Goal: Obtain resource: Obtain resource

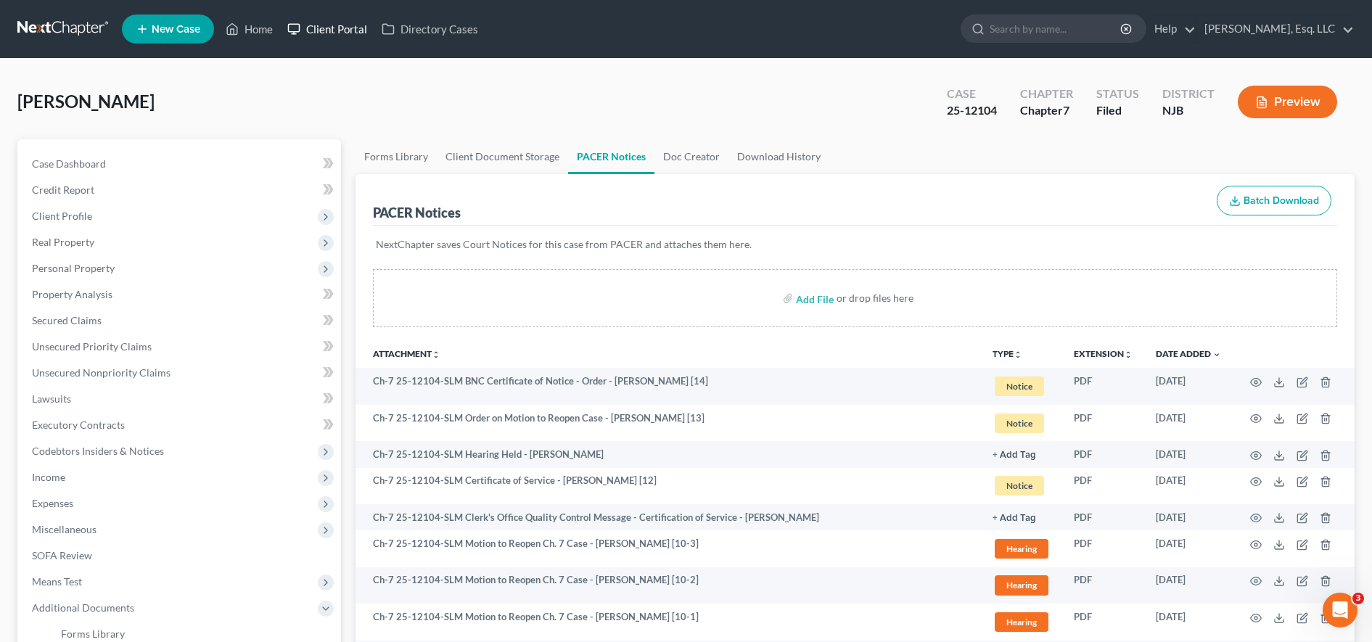
click at [292, 22] on icon at bounding box center [293, 28] width 13 height 17
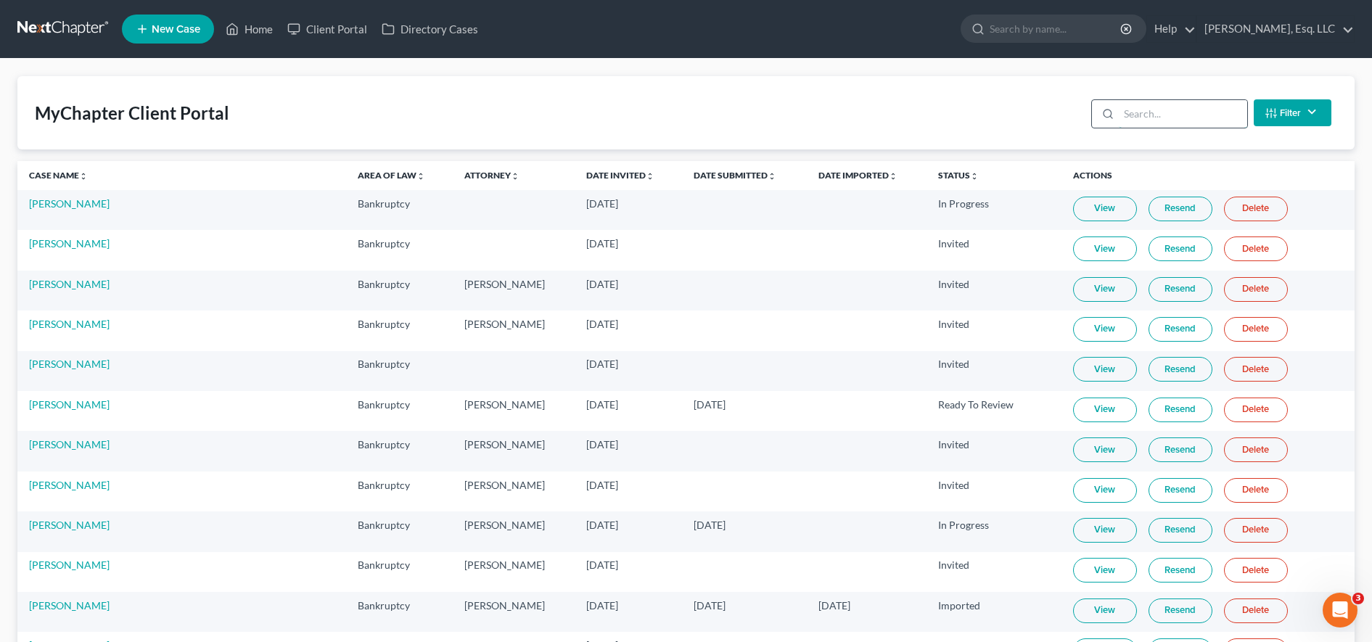
click at [1177, 106] on input "search" at bounding box center [1183, 114] width 128 height 28
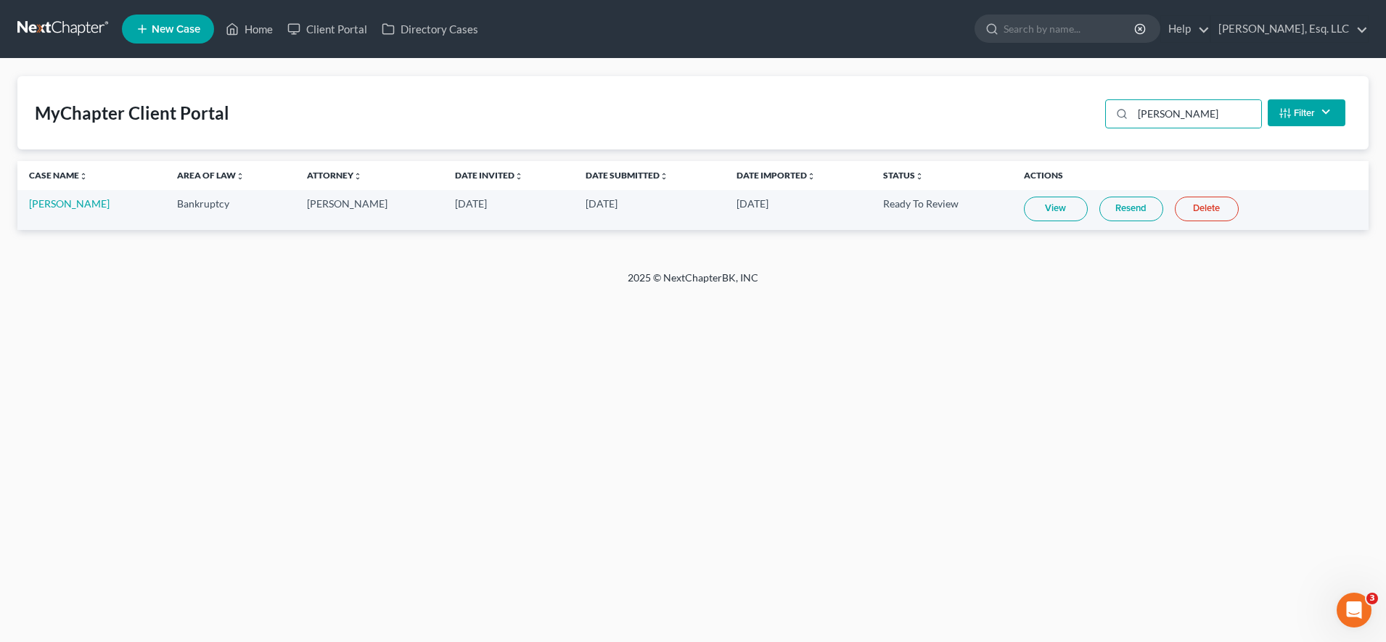
click at [1037, 210] on link "View" at bounding box center [1056, 209] width 64 height 25
click at [1198, 114] on input "[PERSON_NAME]" at bounding box center [1196, 114] width 128 height 28
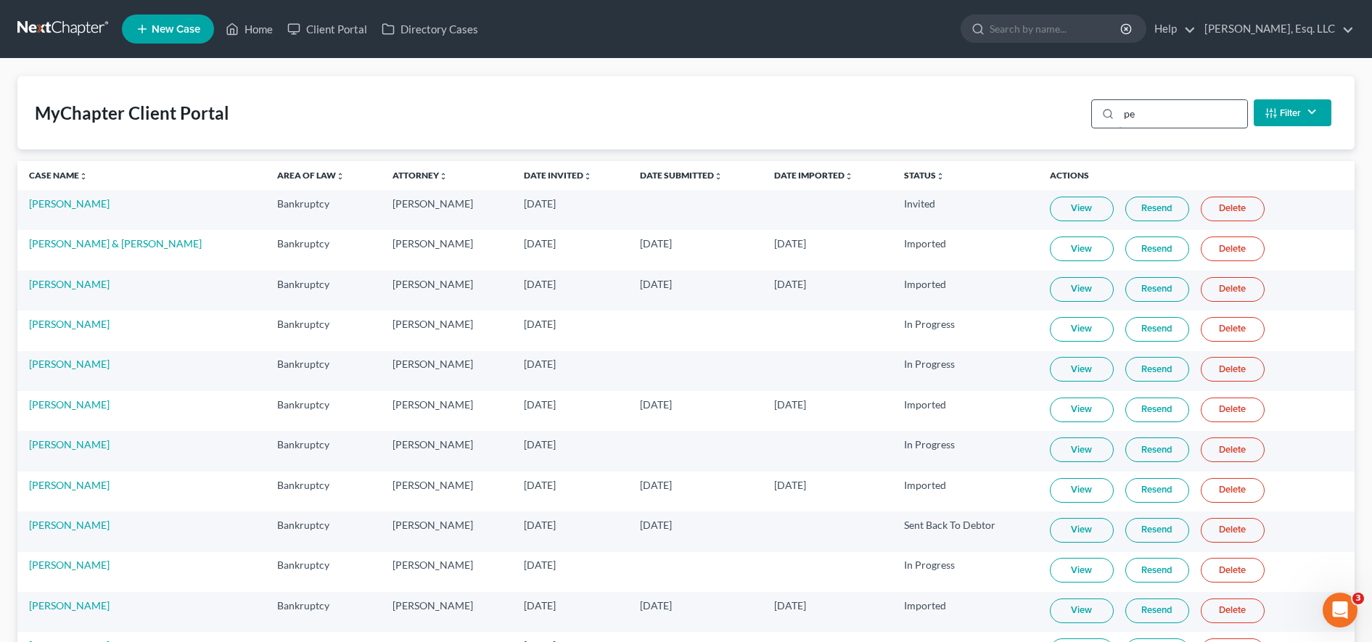
type input "p"
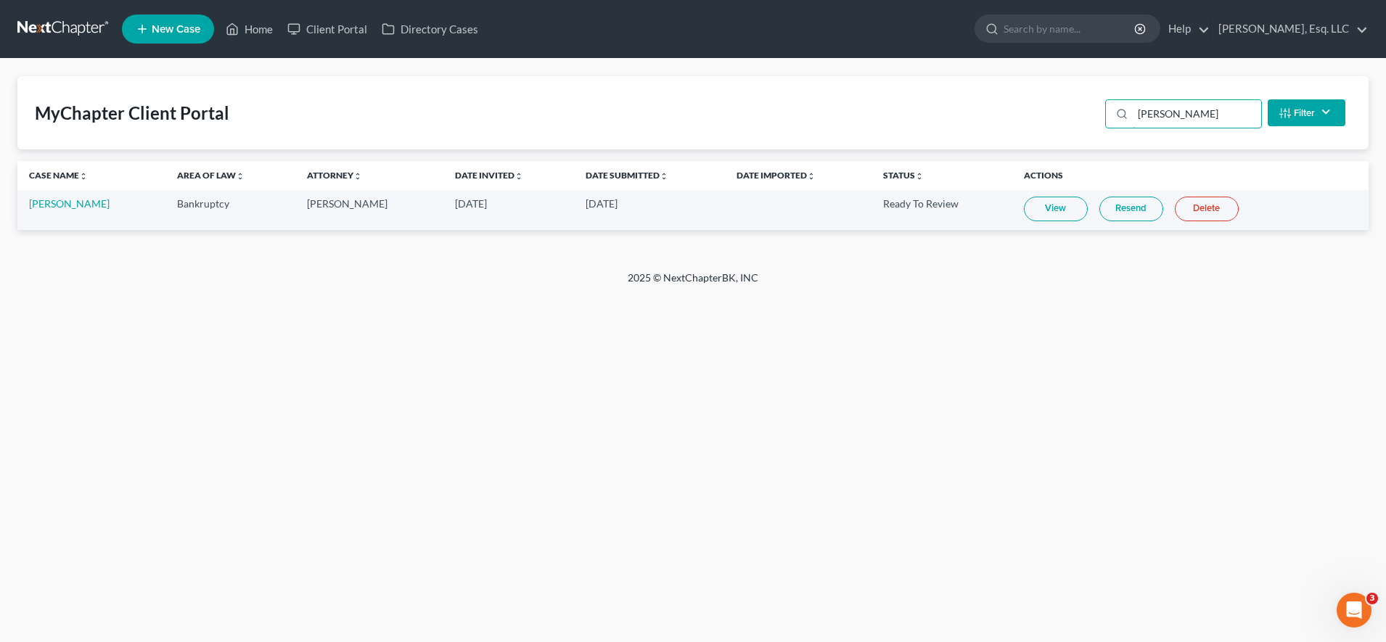
type input "[PERSON_NAME]"
click at [1024, 206] on link "View" at bounding box center [1056, 209] width 64 height 25
click at [77, 200] on link "[PERSON_NAME]" at bounding box center [69, 203] width 81 height 12
select select "1"
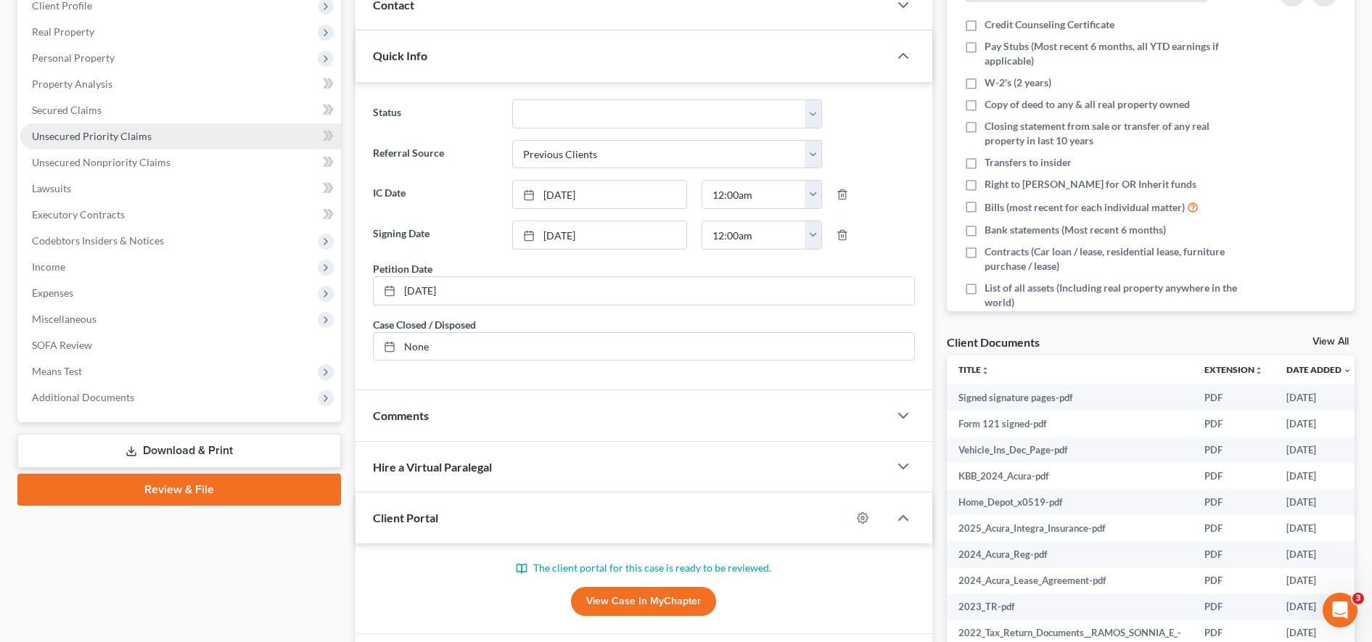
scroll to position [308, 0]
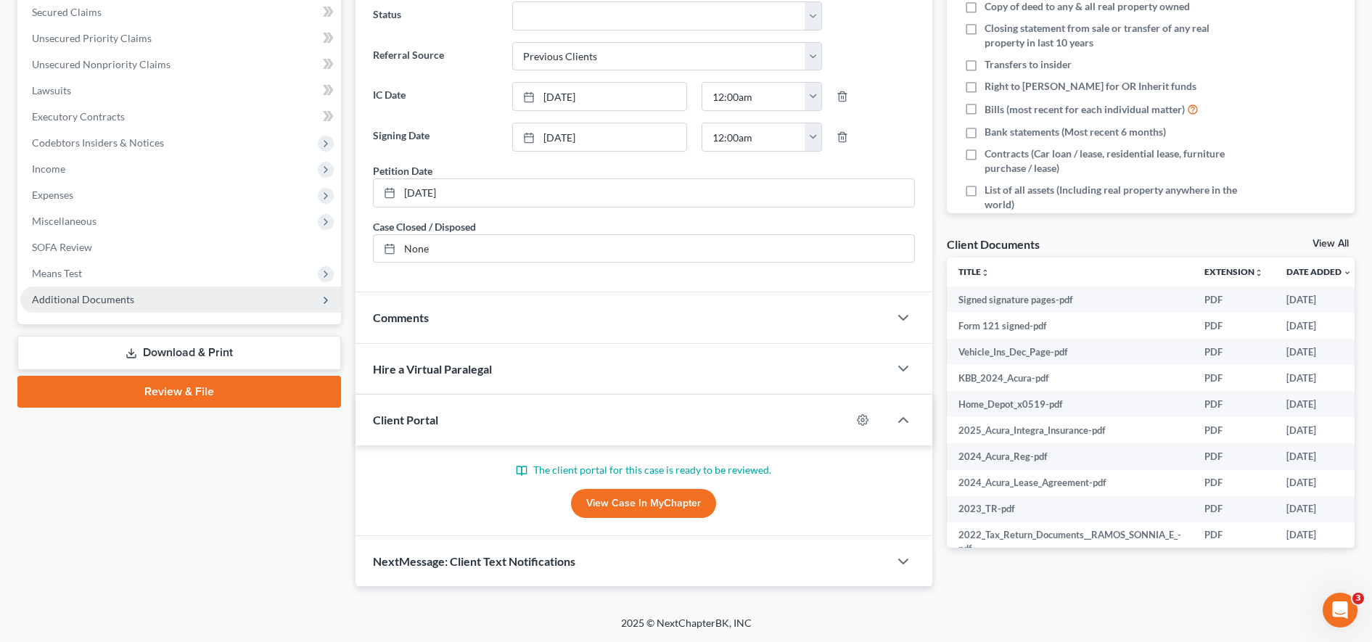
click at [117, 306] on span "Additional Documents" at bounding box center [180, 300] width 321 height 26
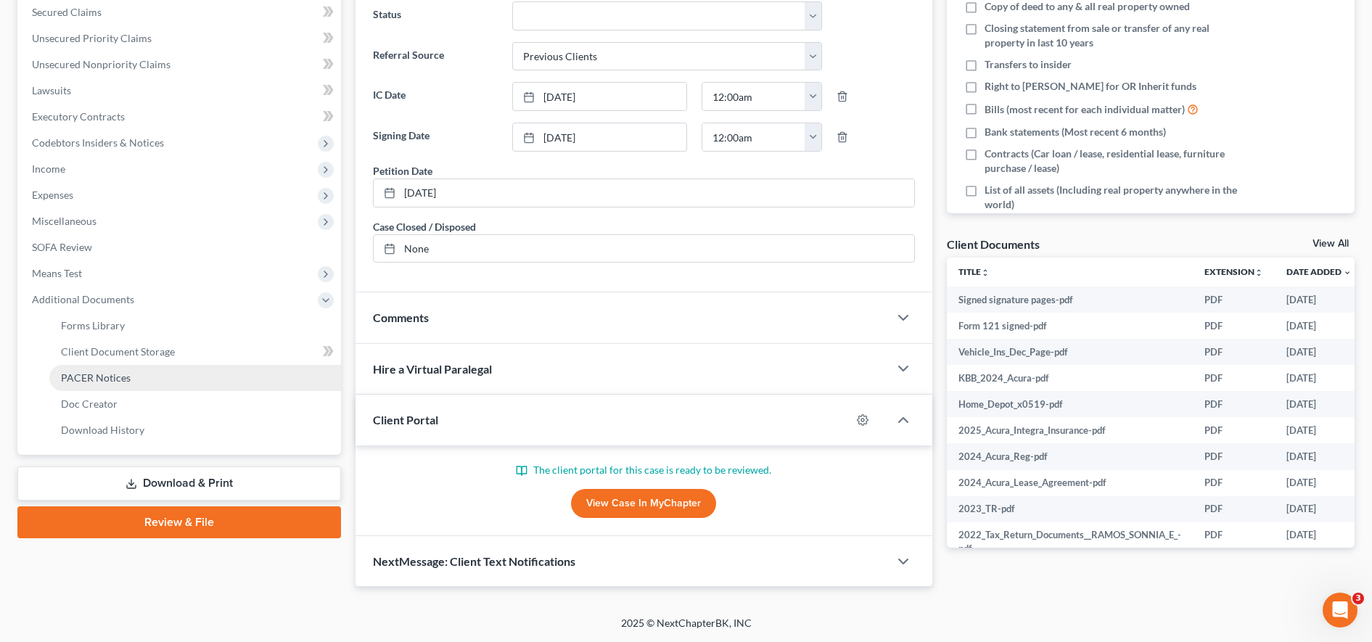
click at [105, 382] on span "PACER Notices" at bounding box center [96, 377] width 70 height 12
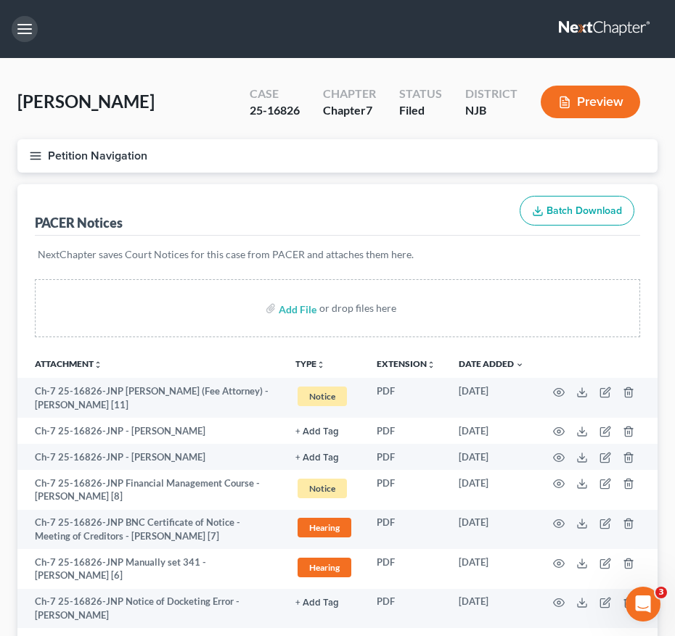
click at [36, 27] on button "button" at bounding box center [25, 29] width 26 height 26
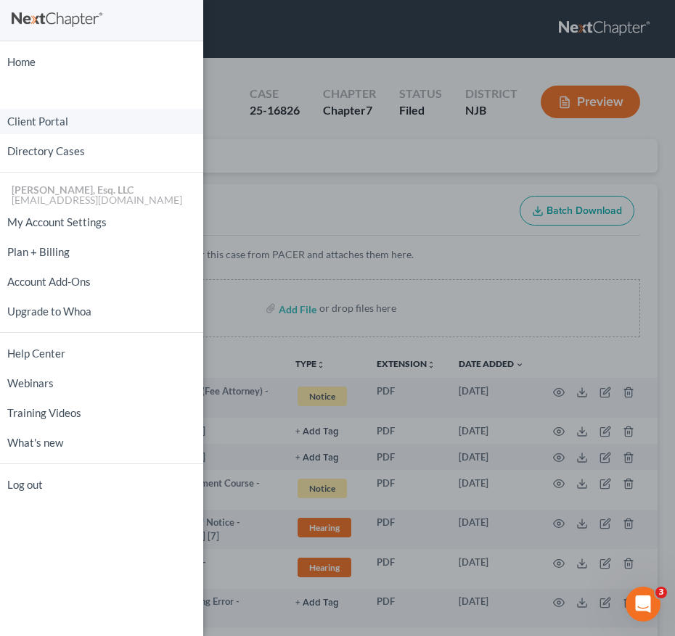
click at [59, 122] on link "Client Portal" at bounding box center [101, 121] width 203 height 25
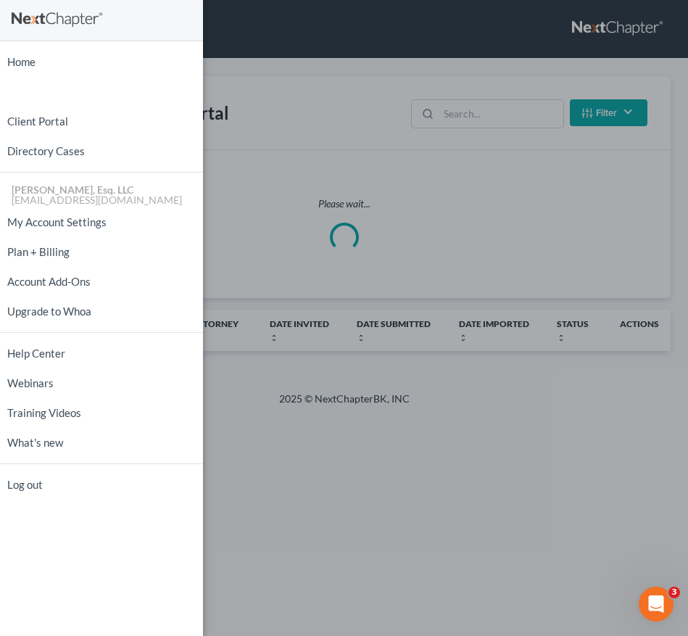
click at [514, 105] on div "Home New Case Client Portal Directory Cases [PERSON_NAME], Esq. LLC [EMAIL_ADDR…" at bounding box center [344, 318] width 688 height 636
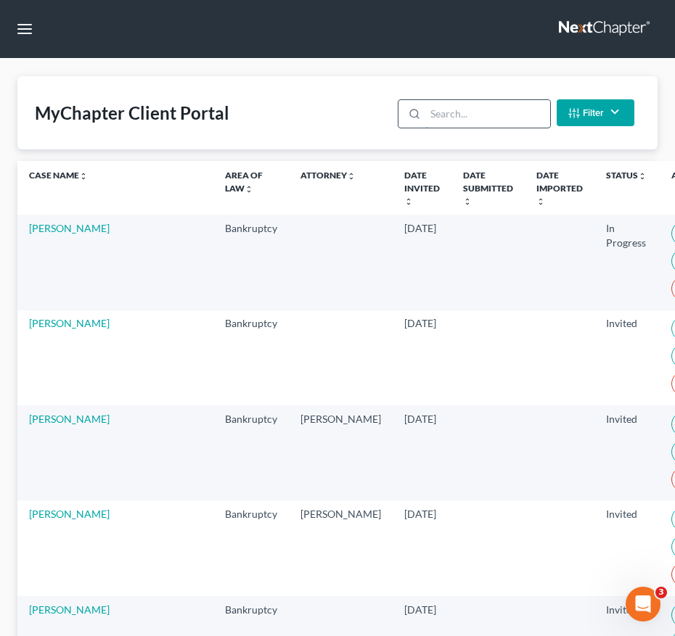
click at [508, 112] on input "search" at bounding box center [487, 114] width 124 height 28
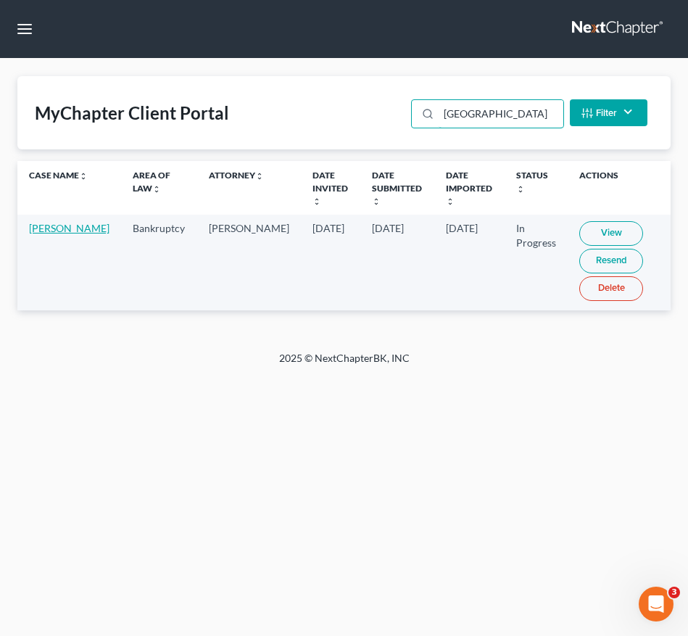
type input "[GEOGRAPHIC_DATA]"
click at [50, 234] on link "[PERSON_NAME]" at bounding box center [69, 228] width 81 height 12
select select "6"
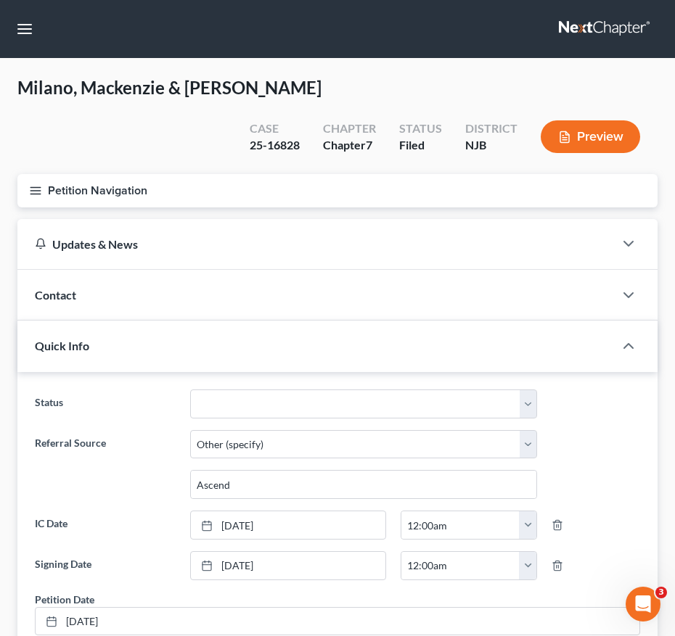
click at [28, 187] on button "Petition Navigation" at bounding box center [337, 190] width 640 height 33
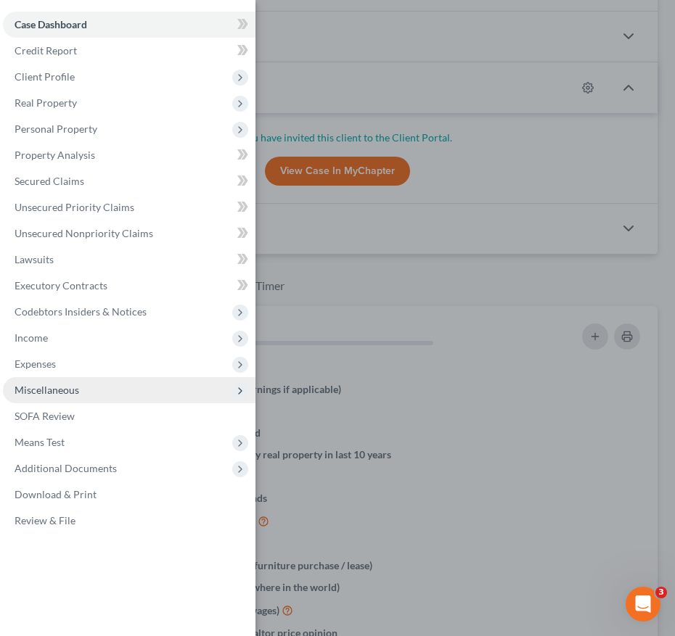
scroll to position [836, 0]
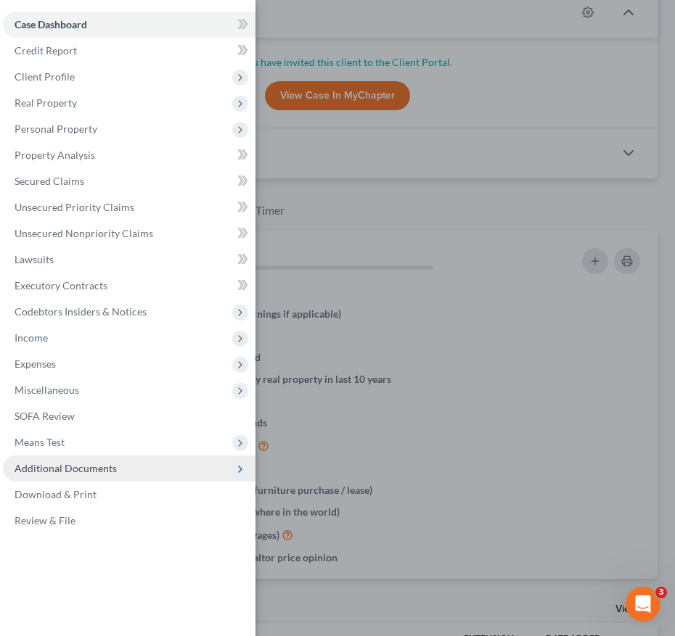
click at [76, 469] on span "Additional Documents" at bounding box center [66, 468] width 102 height 12
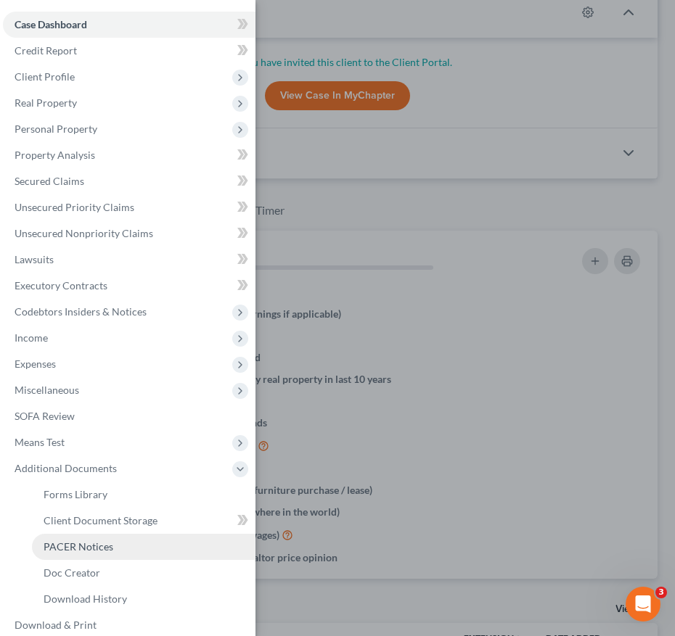
click at [91, 549] on span "PACER Notices" at bounding box center [79, 546] width 70 height 12
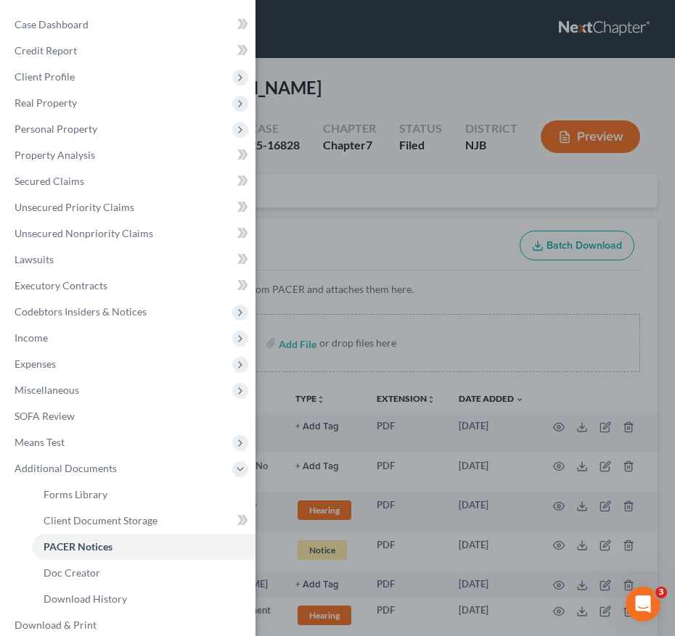
click at [508, 394] on div "Case Dashboard Payments Invoices Payments Payments Credit Report Client Profile" at bounding box center [337, 318] width 675 height 636
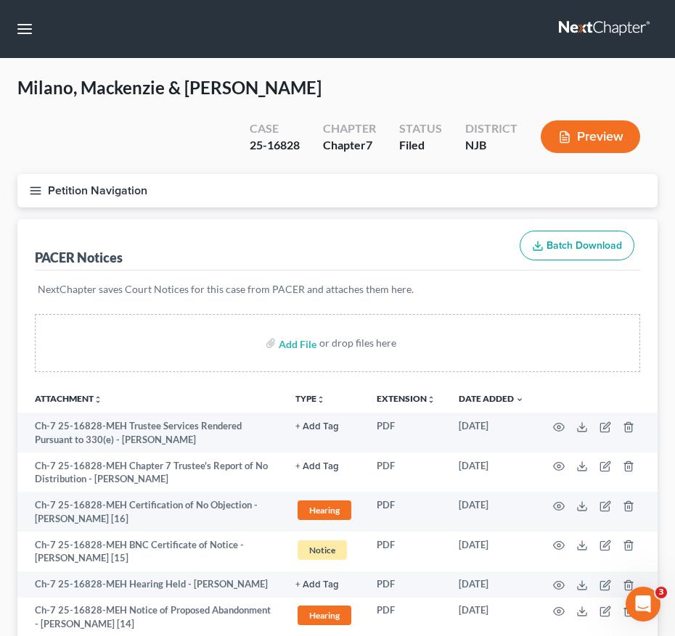
click at [508, 394] on div "Case Dashboard Payments Invoices Payments Payments Credit Report Client Profile" at bounding box center [337, 318] width 675 height 636
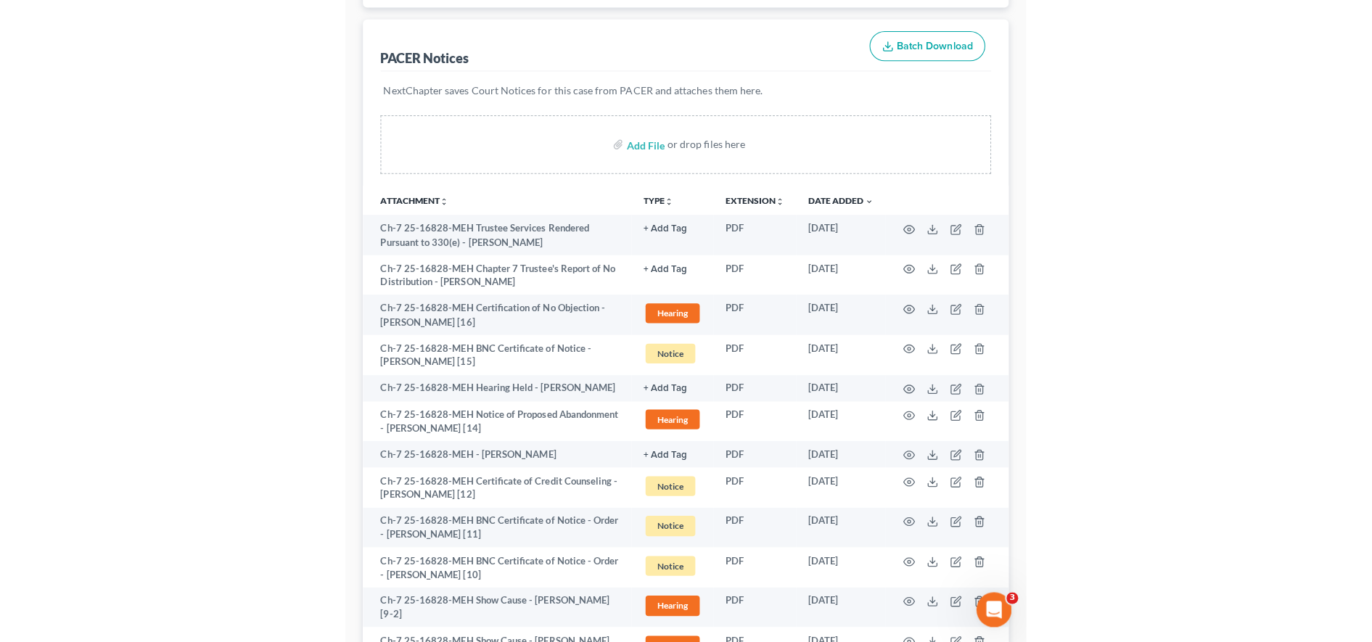
scroll to position [229, 0]
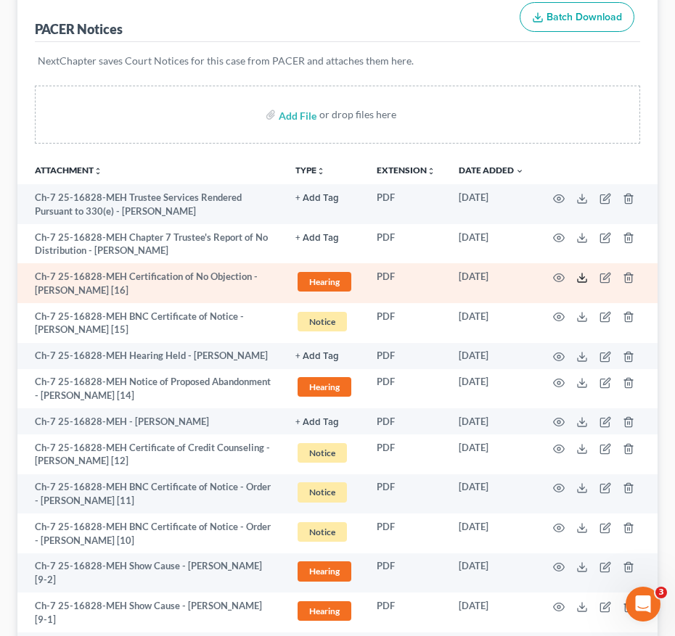
drag, startPoint x: 508, startPoint y: 394, endPoint x: 579, endPoint y: 279, distance: 134.9
click at [579, 279] on icon at bounding box center [582, 278] width 12 height 12
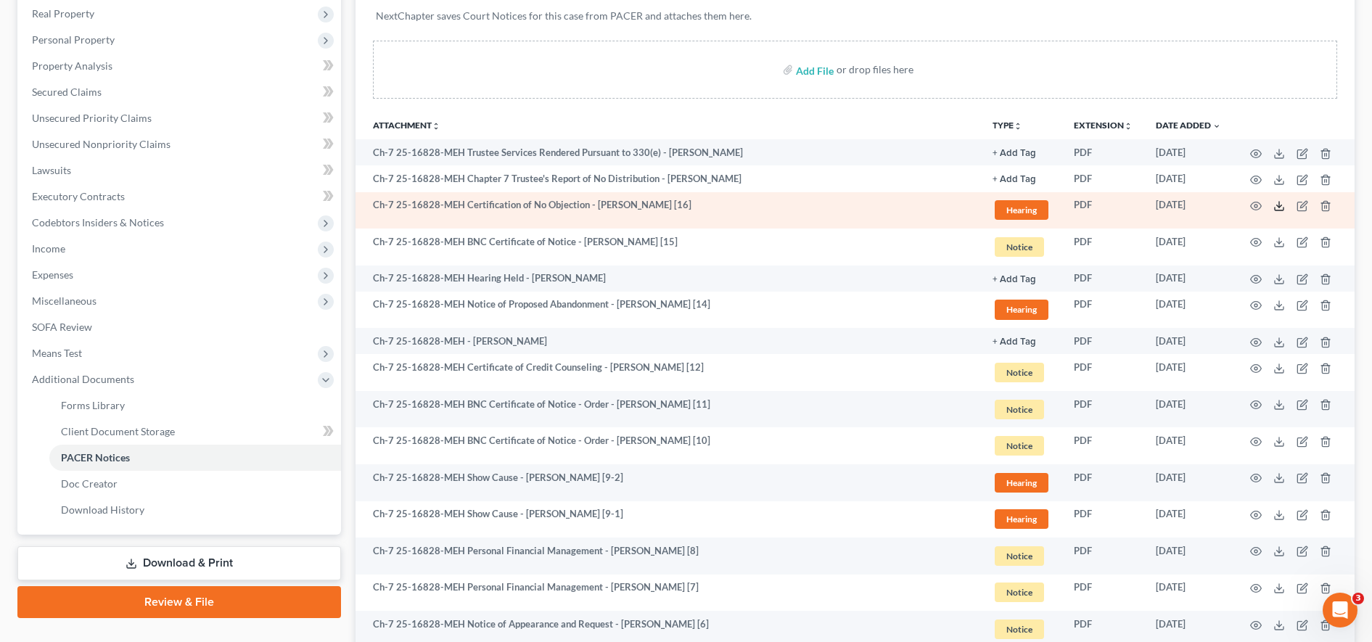
scroll to position [0, 0]
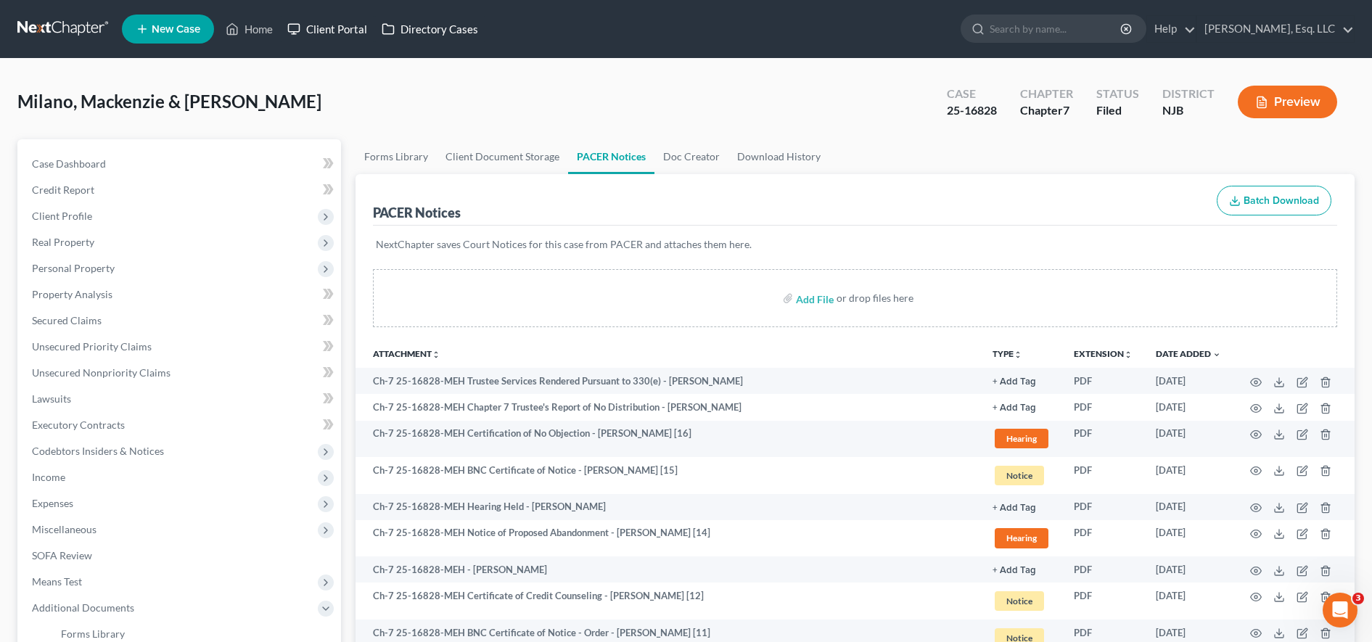
drag, startPoint x: 338, startPoint y: 31, endPoint x: 393, endPoint y: 25, distance: 55.4
click at [338, 31] on link "Client Portal" at bounding box center [327, 29] width 94 height 26
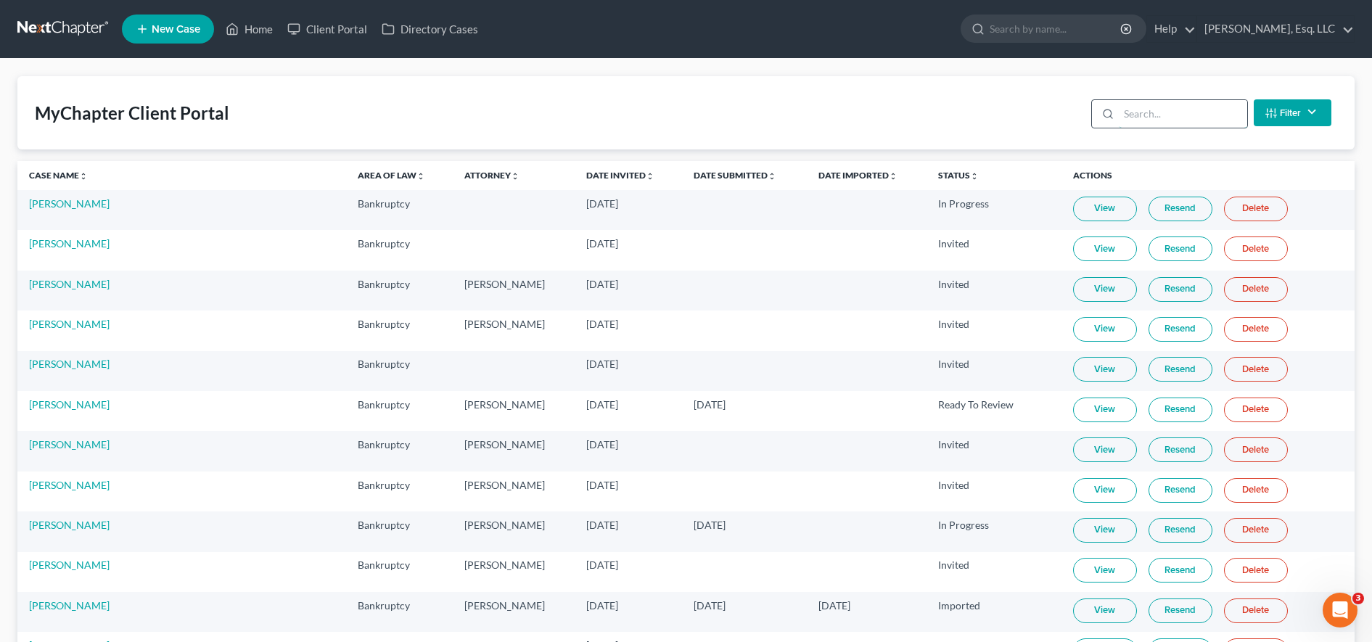
click at [1156, 113] on input "search" at bounding box center [1183, 114] width 128 height 28
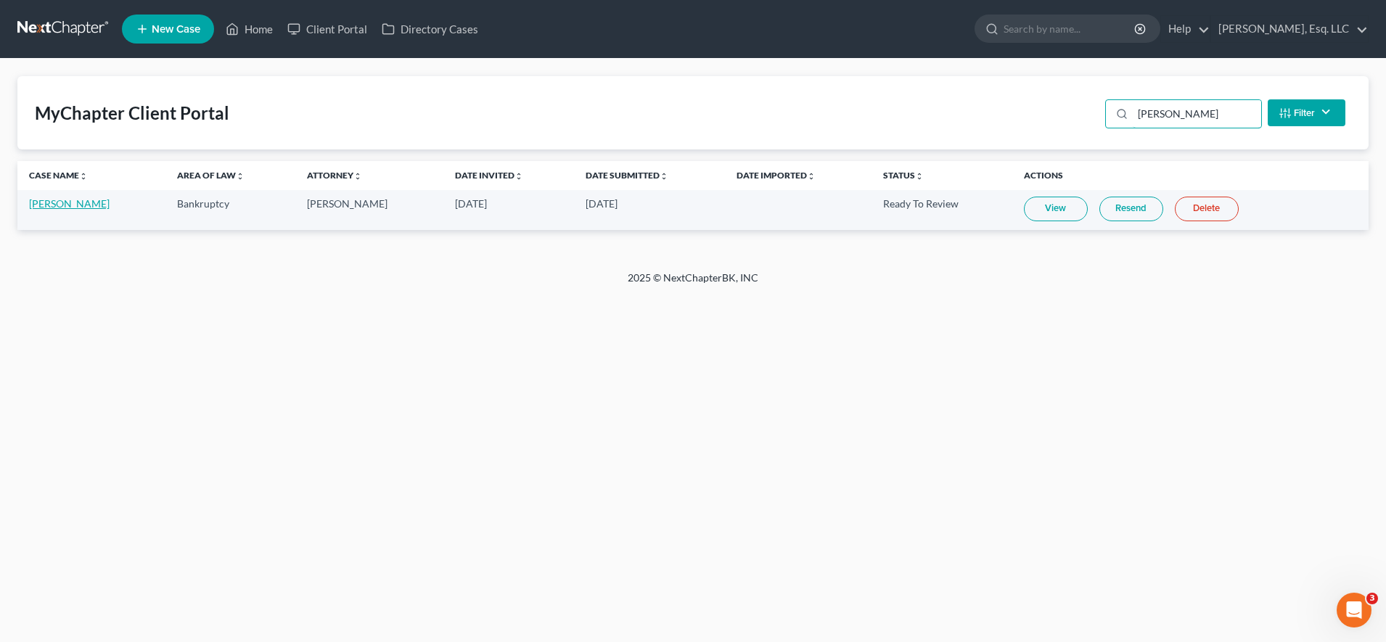
type input "[PERSON_NAME]"
click at [86, 197] on link "[PERSON_NAME]" at bounding box center [69, 203] width 81 height 12
select select "6"
select select "0"
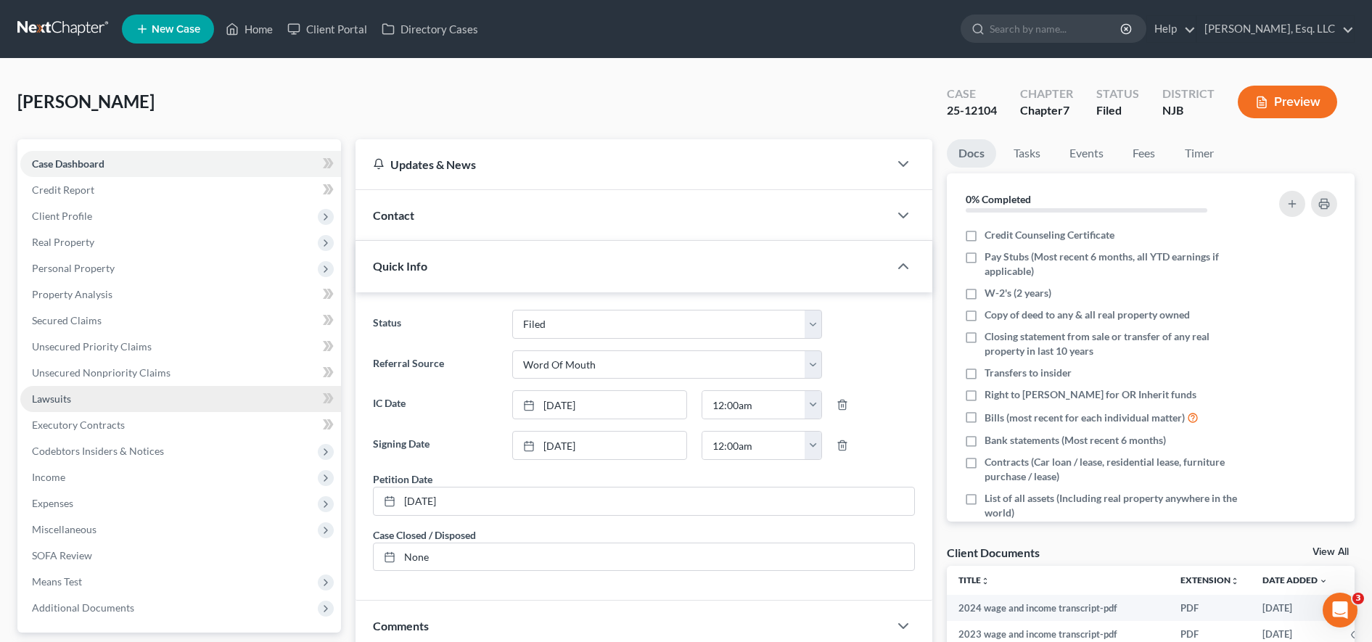
scroll to position [308, 0]
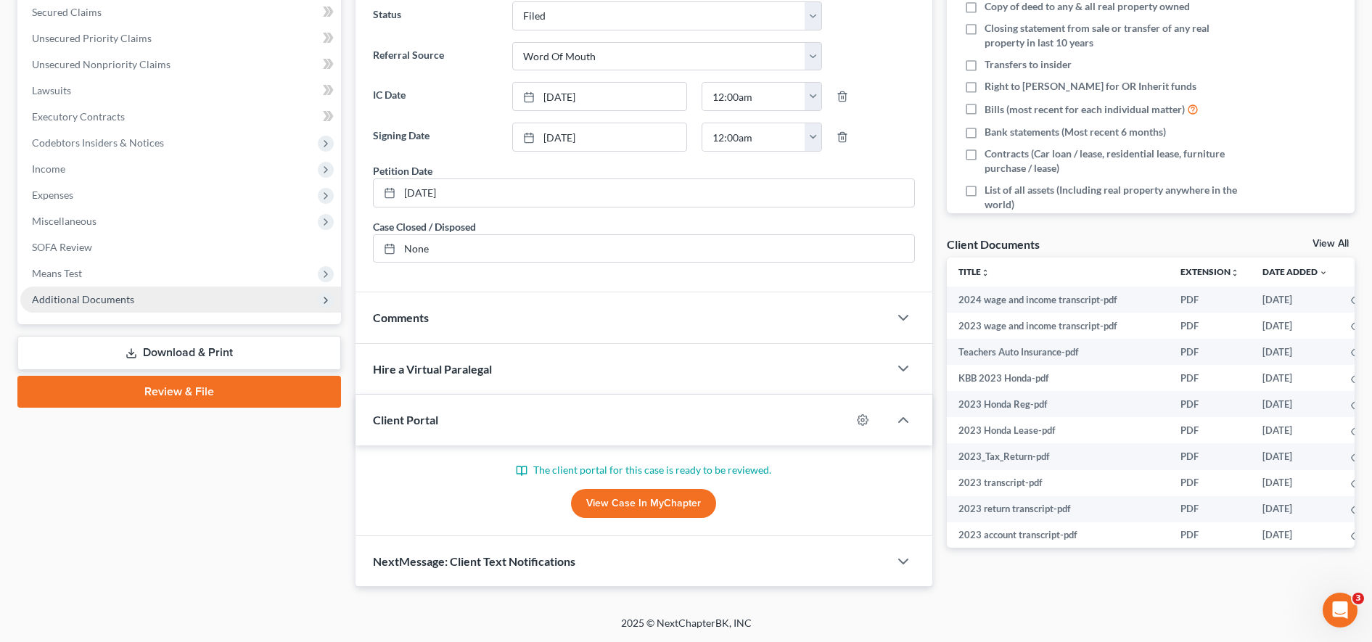
click at [116, 287] on span "Additional Documents" at bounding box center [180, 300] width 321 height 26
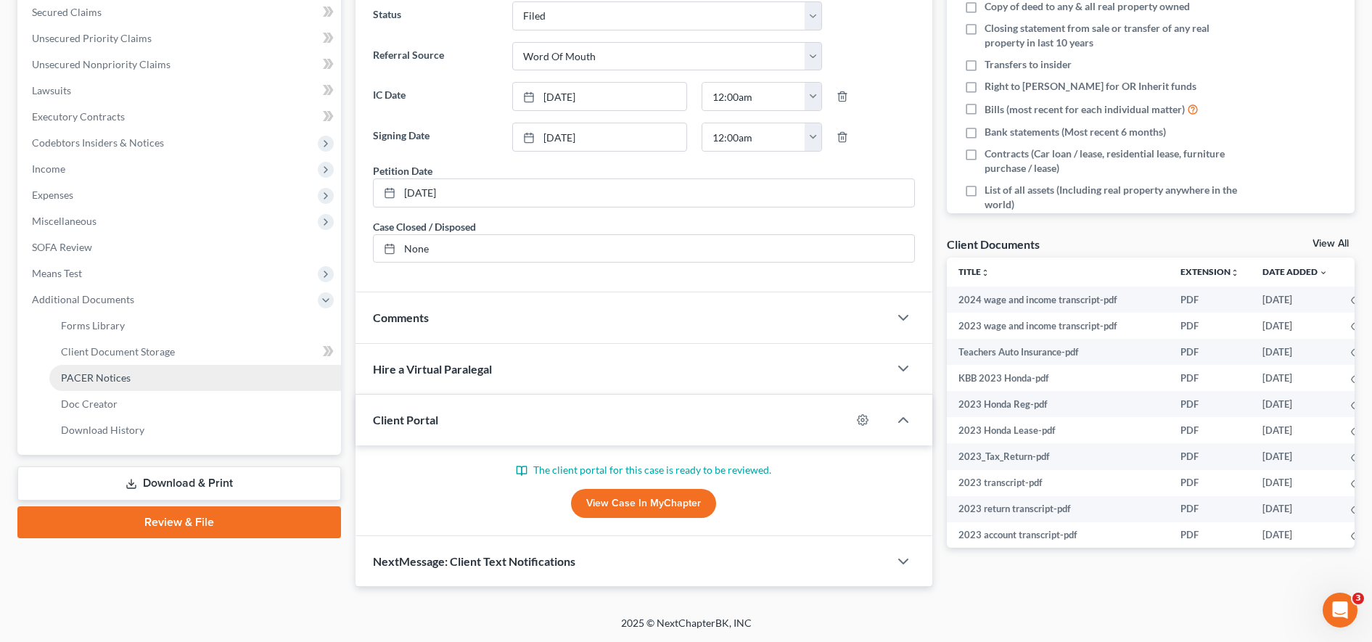
click at [105, 374] on span "PACER Notices" at bounding box center [96, 377] width 70 height 12
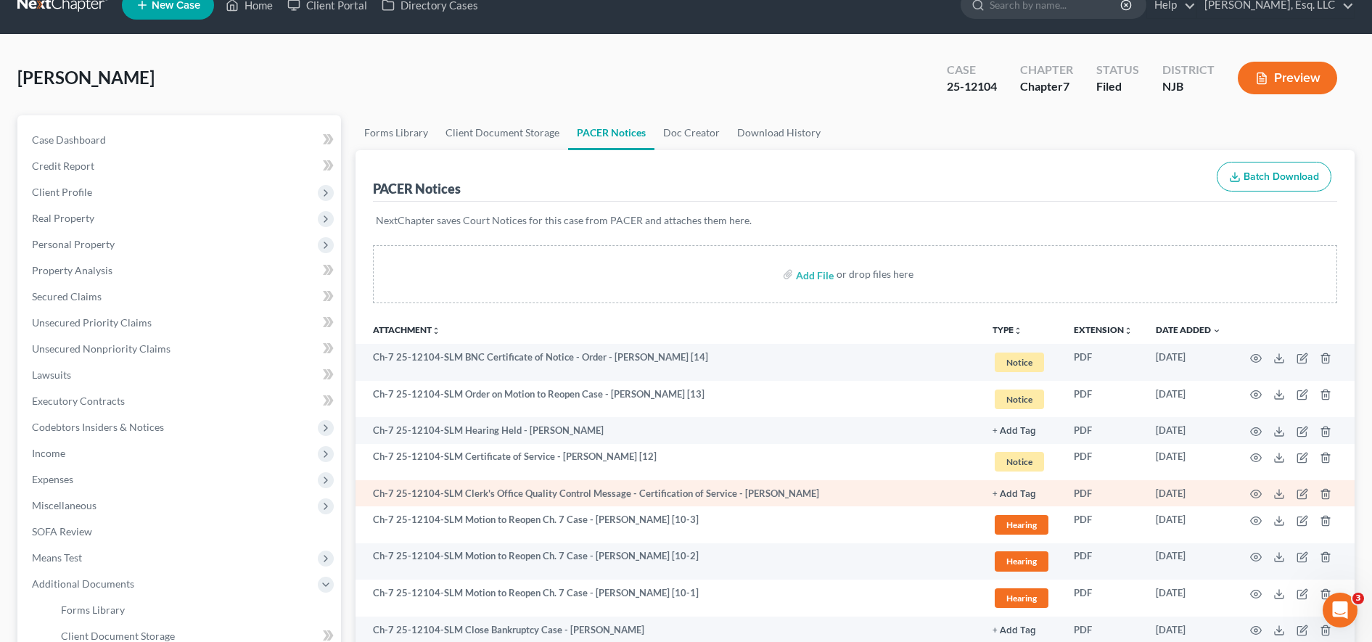
scroll to position [25, 0]
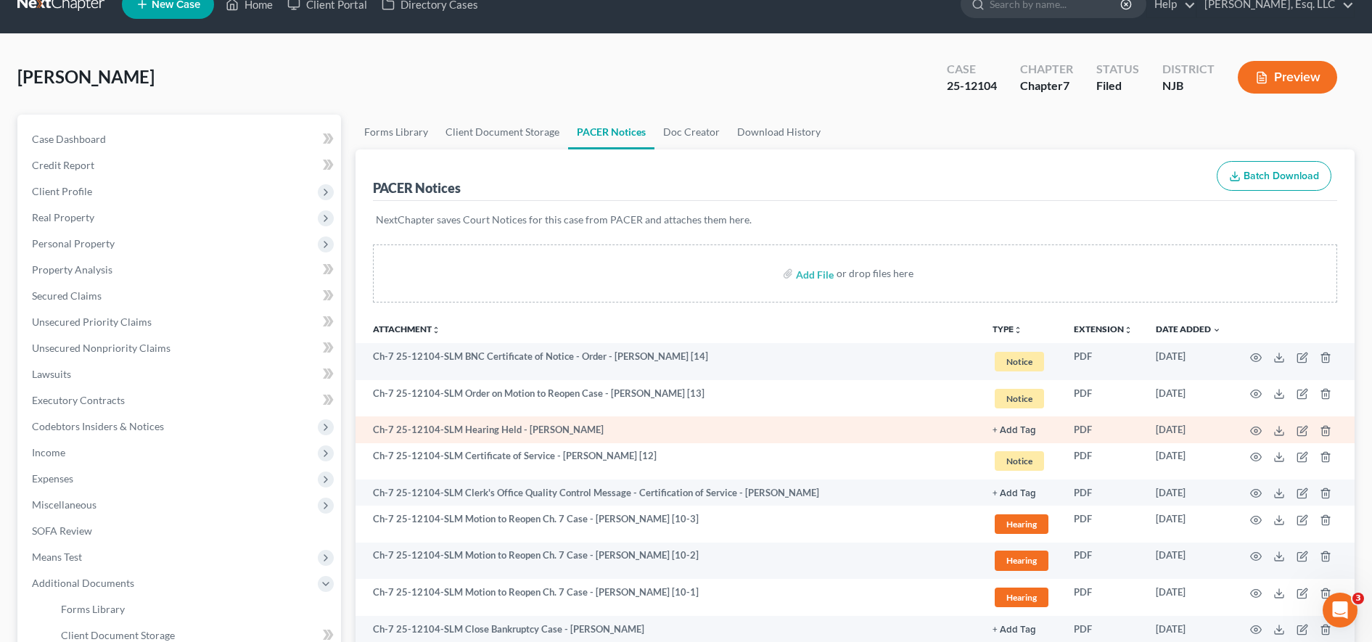
click at [1285, 429] on td at bounding box center [1293, 429] width 122 height 26
click at [1277, 429] on icon at bounding box center [1279, 431] width 12 height 12
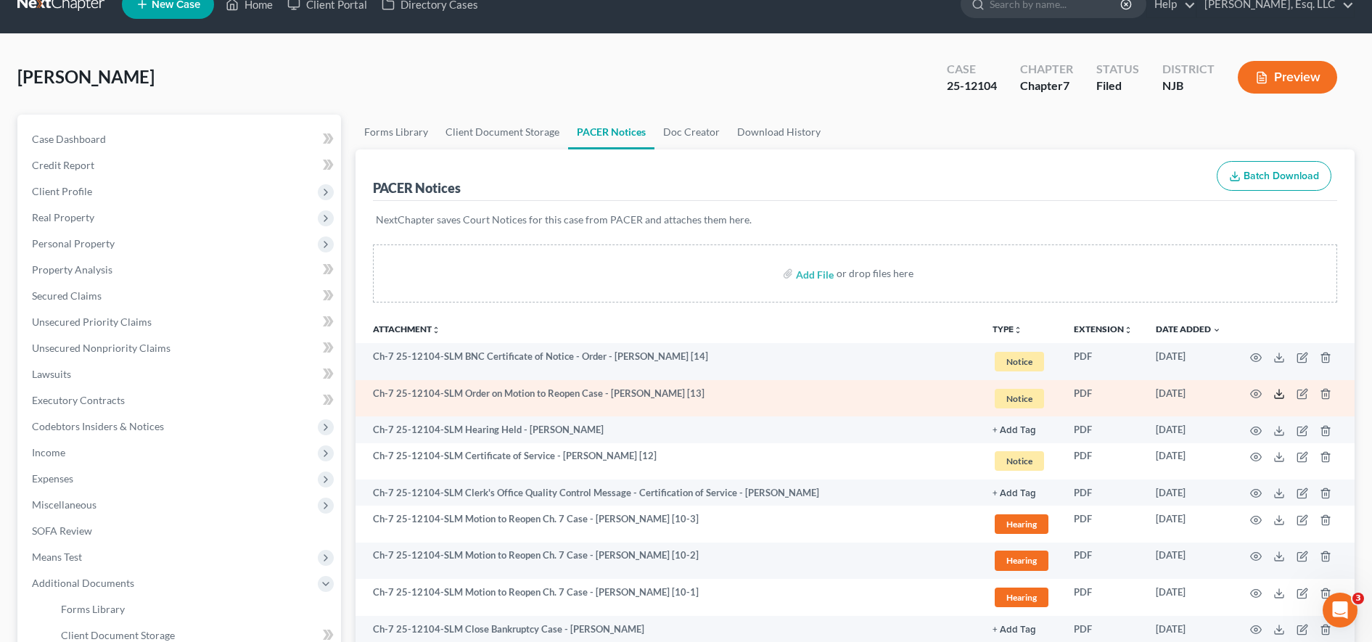
click at [1283, 392] on icon at bounding box center [1279, 394] width 12 height 12
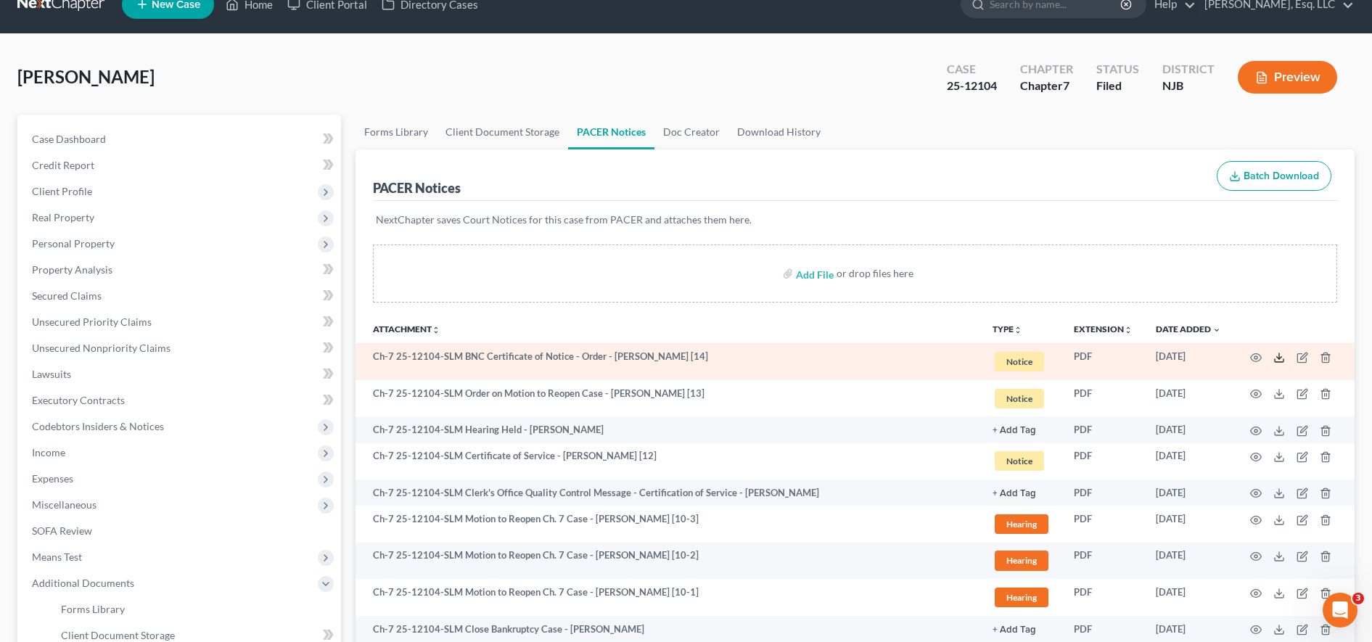
click at [1277, 359] on icon at bounding box center [1279, 358] width 12 height 12
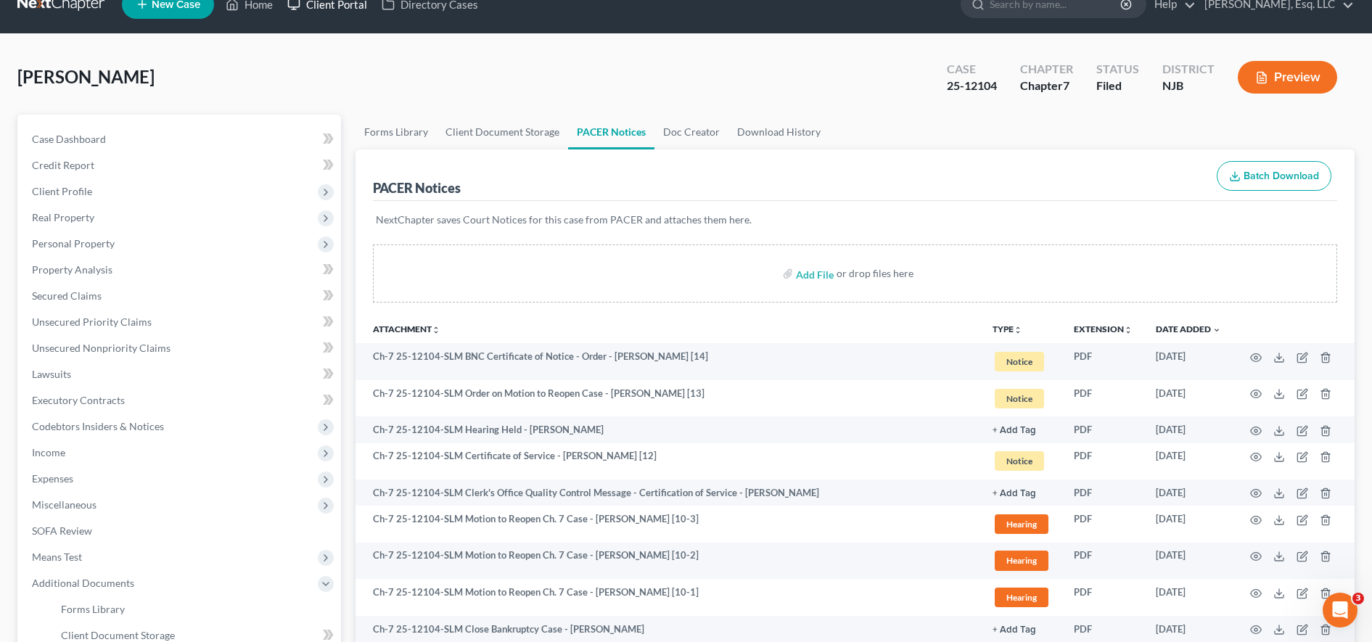
click at [337, 2] on link "Client Portal" at bounding box center [327, 4] width 94 height 26
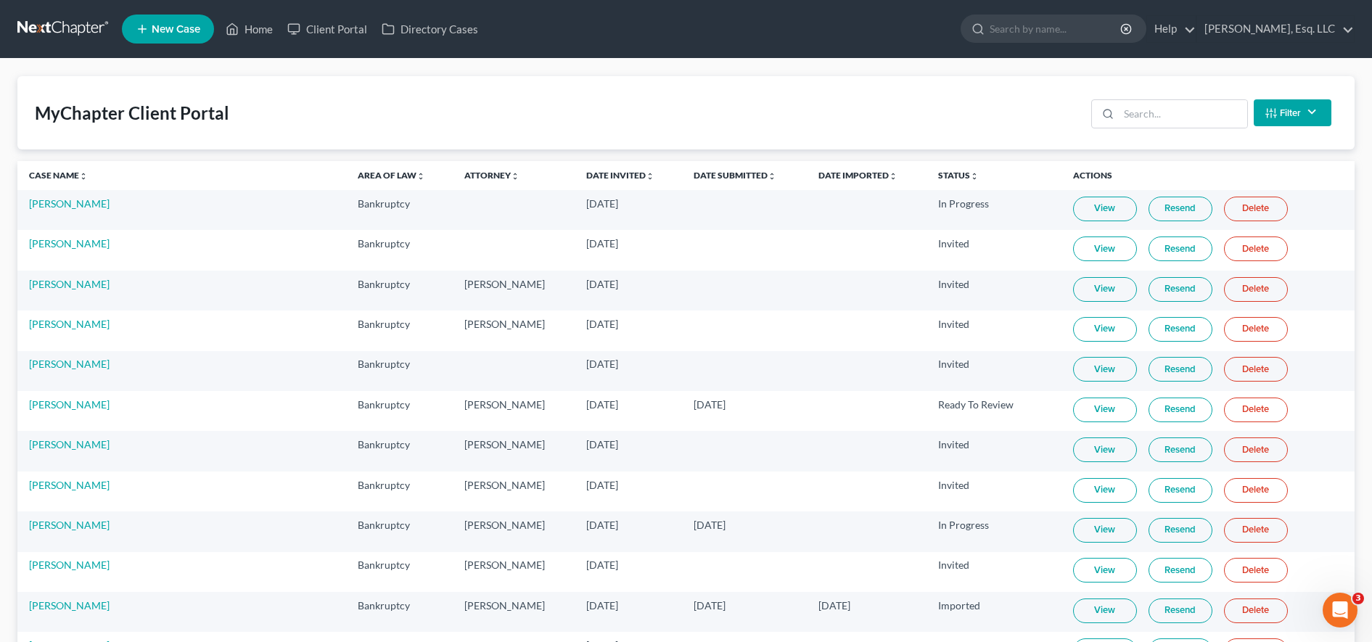
click at [1190, 130] on div "Filter Status Filter... Invited In Progress Ready To Review Reviewed Imported S…" at bounding box center [1211, 113] width 252 height 38
click at [1180, 114] on input "search" at bounding box center [1183, 114] width 128 height 28
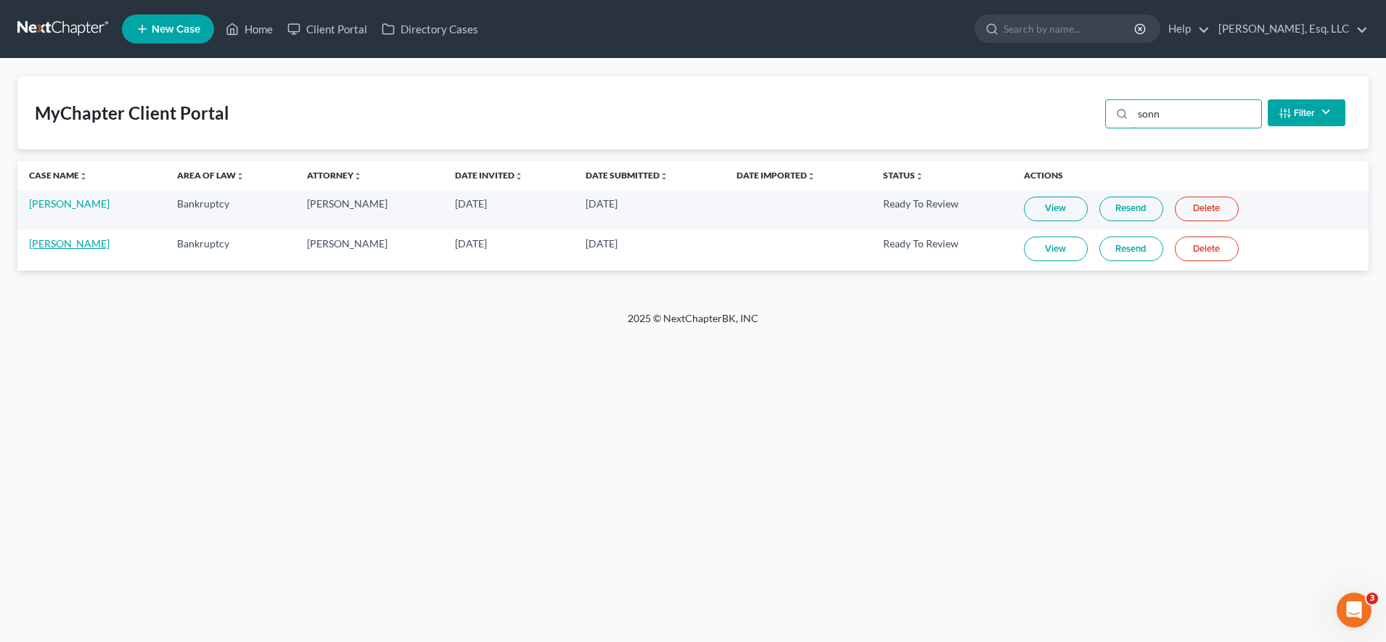
type input "sonn"
click at [69, 247] on link "[PERSON_NAME]" at bounding box center [69, 243] width 81 height 12
select select "6"
select select "1"
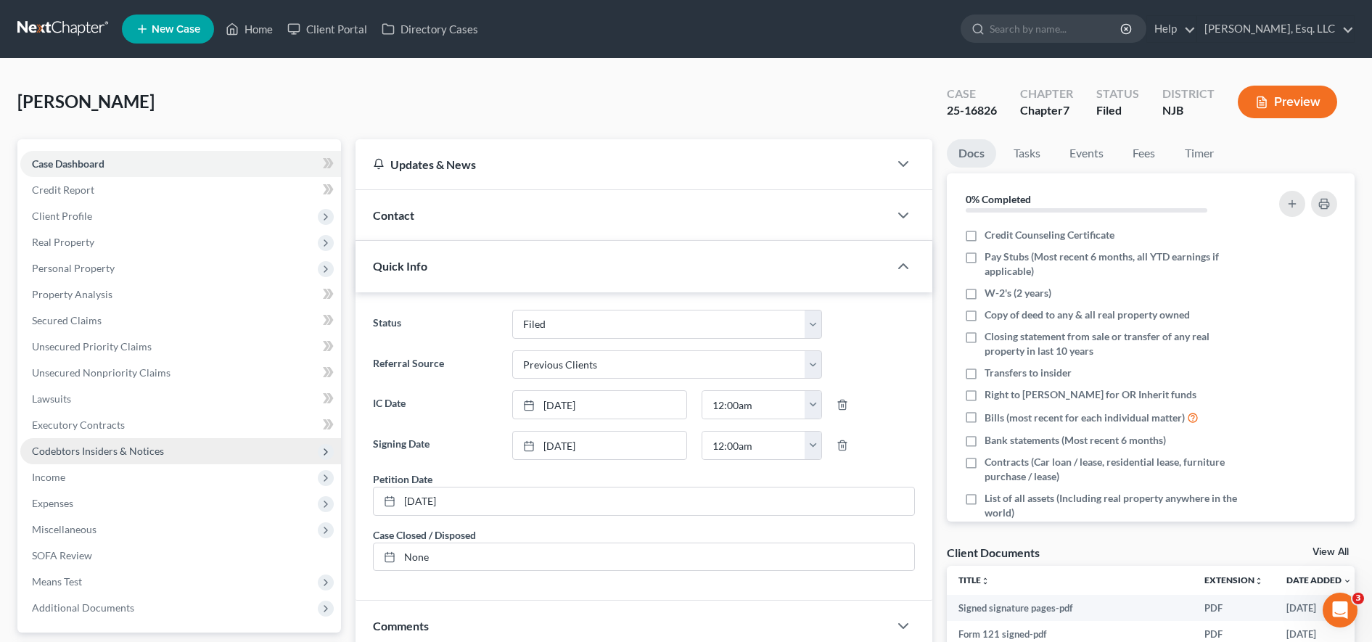
scroll to position [308, 0]
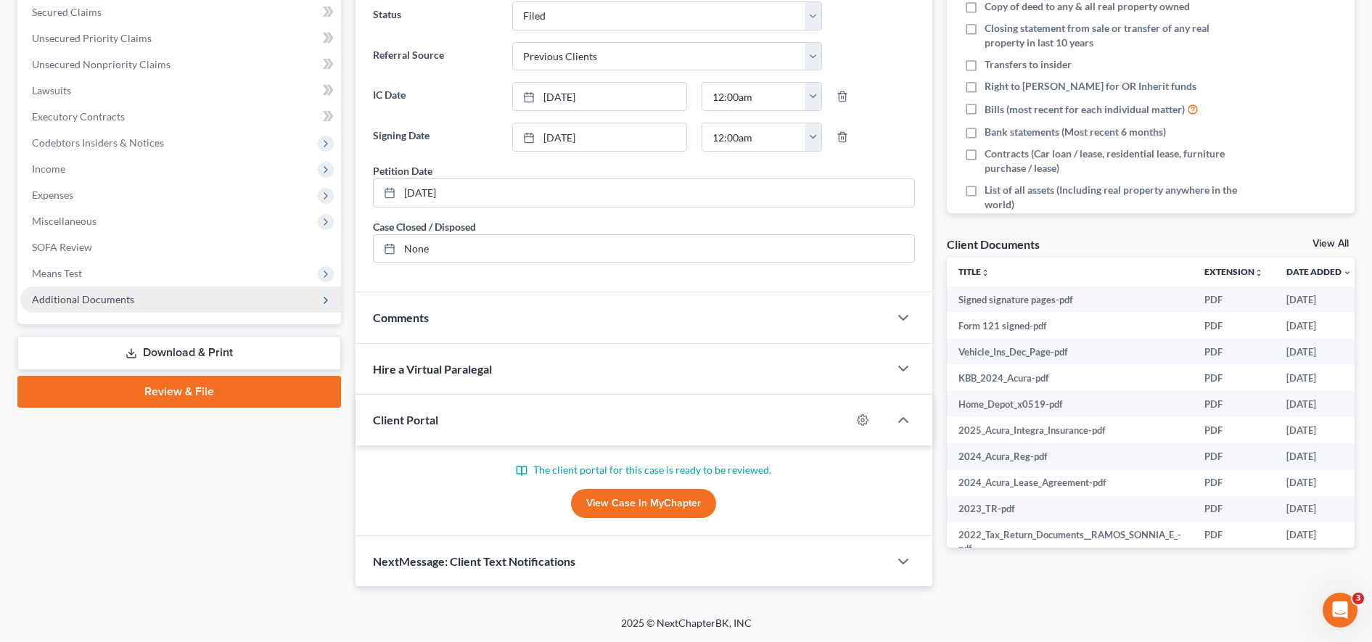
click at [145, 295] on span "Additional Documents" at bounding box center [180, 300] width 321 height 26
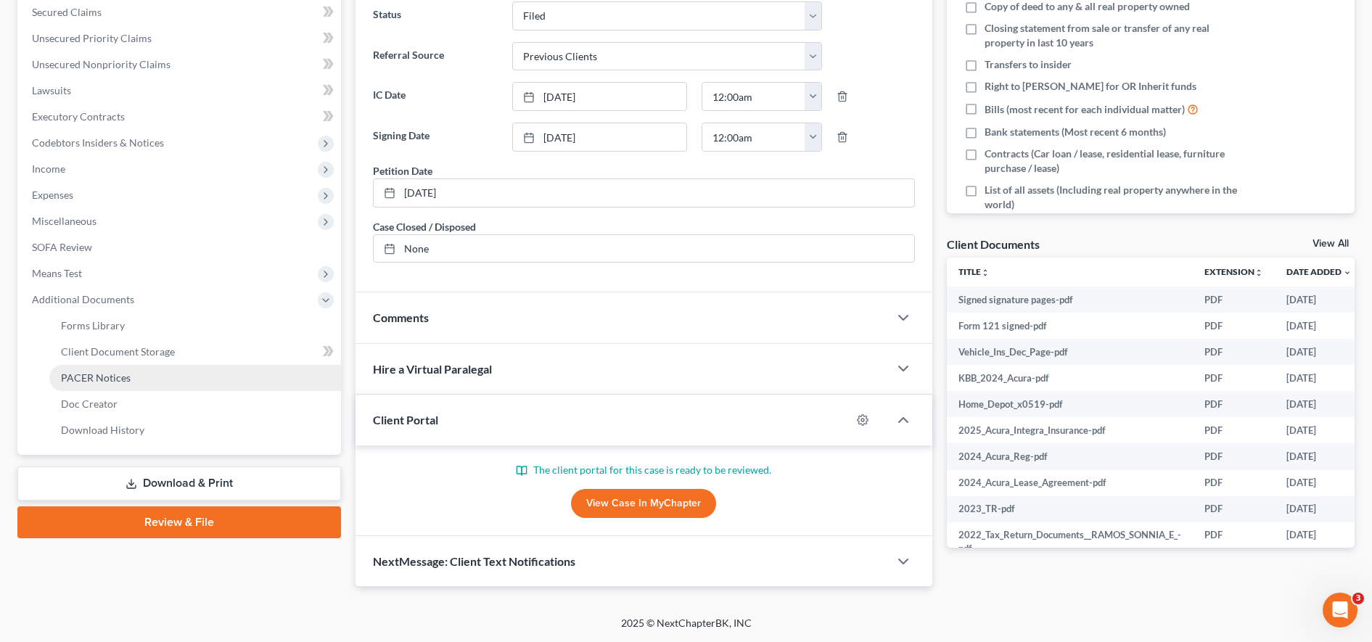
click at [139, 376] on link "PACER Notices" at bounding box center [195, 378] width 292 height 26
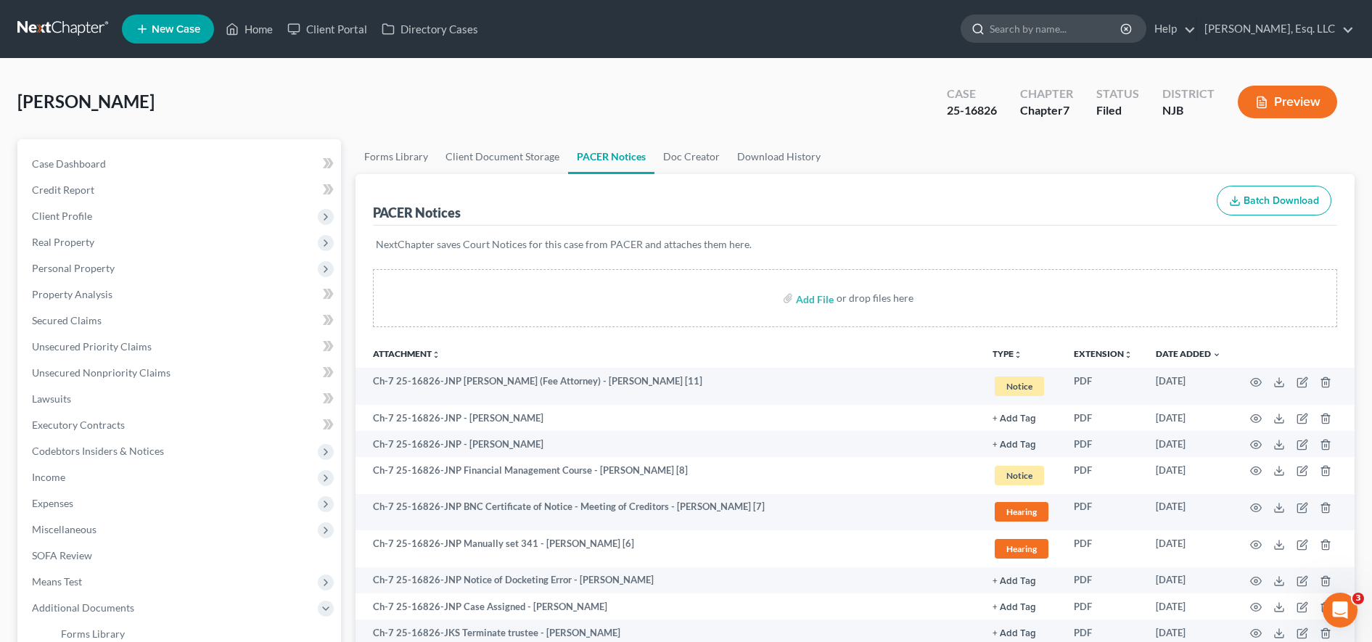
click at [1040, 24] on input "search" at bounding box center [1055, 28] width 133 height 27
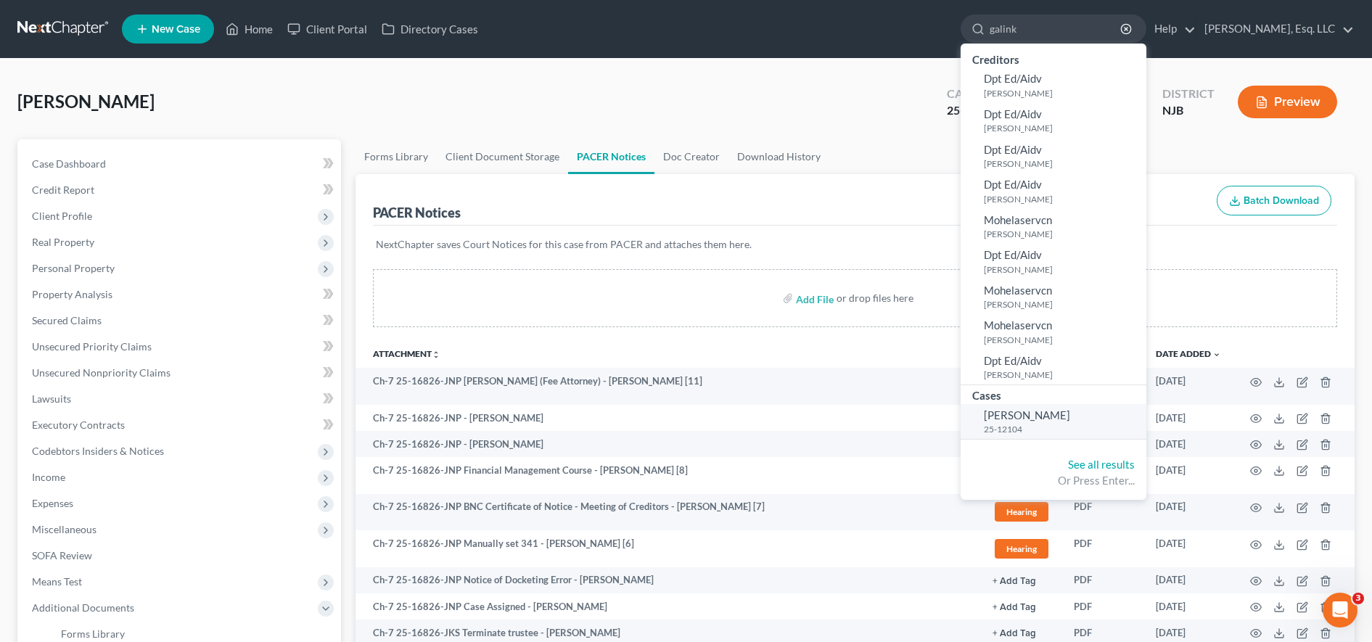
type input "galink"
click at [1070, 418] on link "[PERSON_NAME] 25-12104" at bounding box center [1053, 422] width 186 height 36
select select "6"
select select "0"
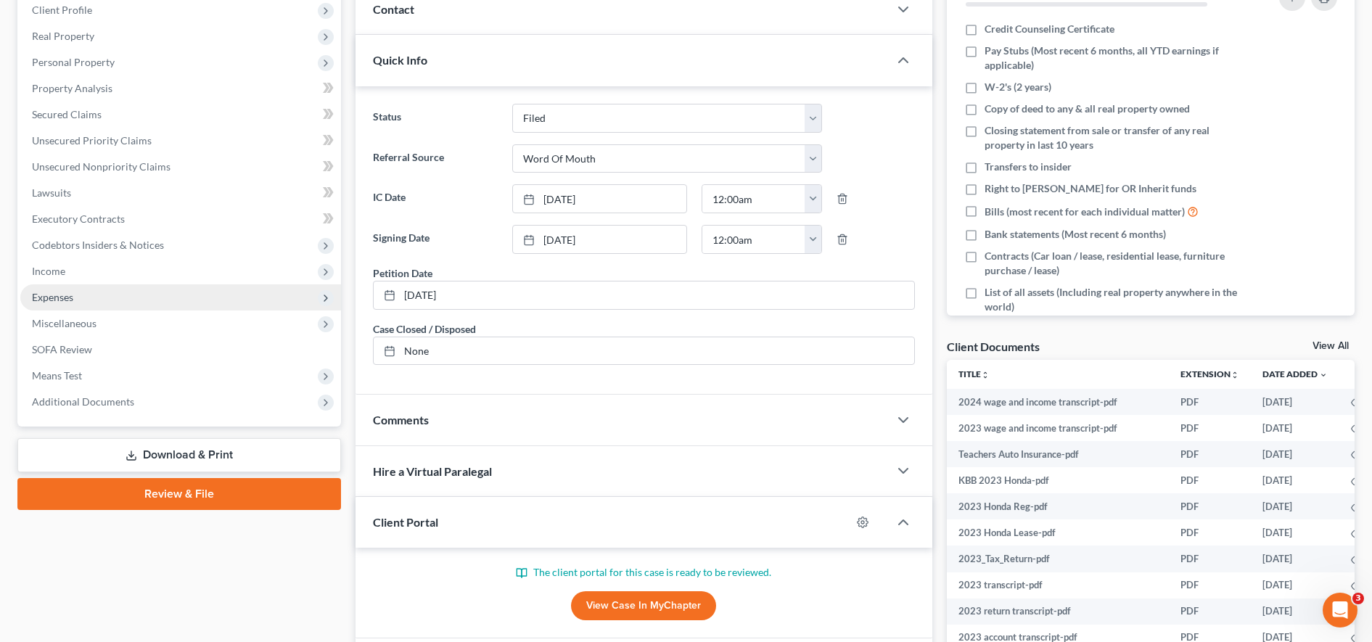
scroll to position [227, 0]
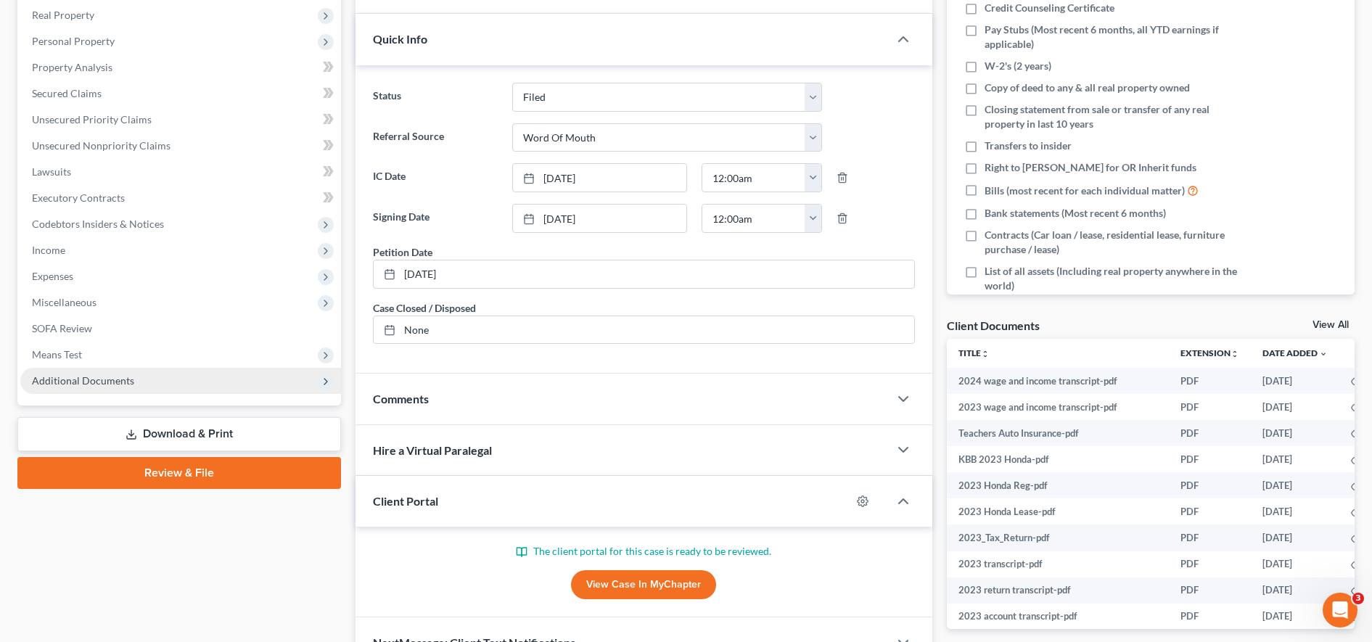
click at [192, 392] on span "Additional Documents" at bounding box center [180, 381] width 321 height 26
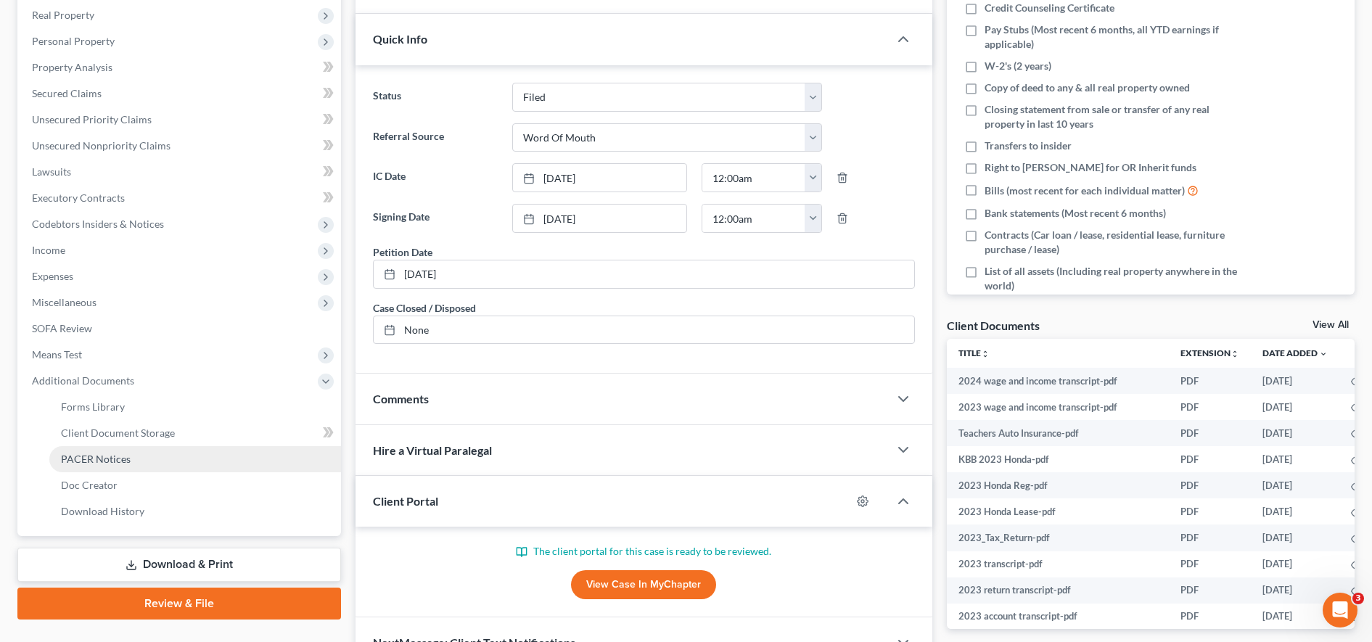
click at [144, 464] on link "PACER Notices" at bounding box center [195, 459] width 292 height 26
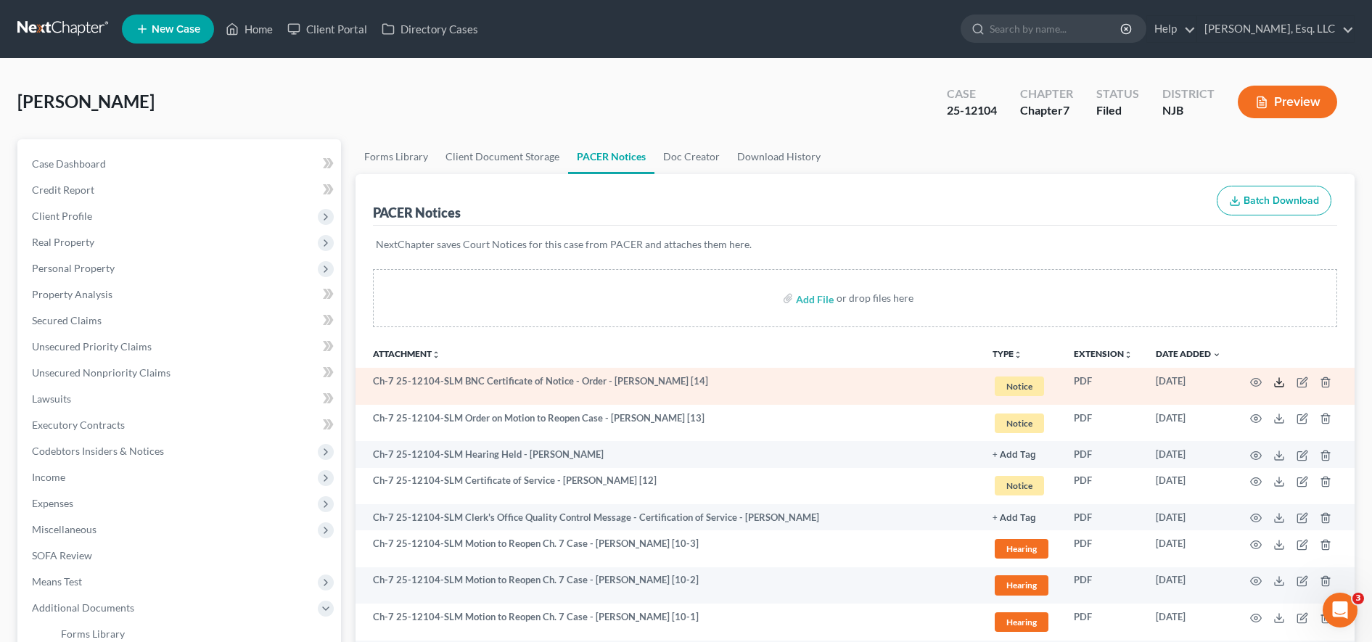
click at [1281, 380] on icon at bounding box center [1279, 382] width 12 height 12
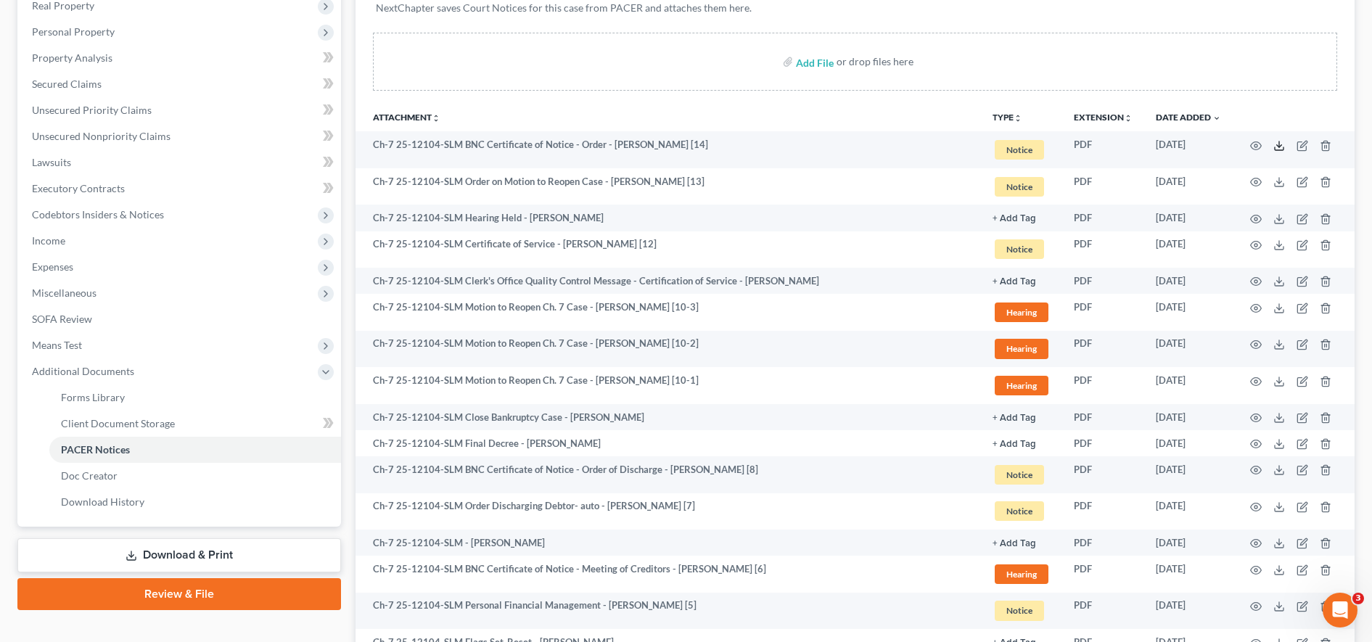
scroll to position [254, 0]
